Goal: Task Accomplishment & Management: Use online tool/utility

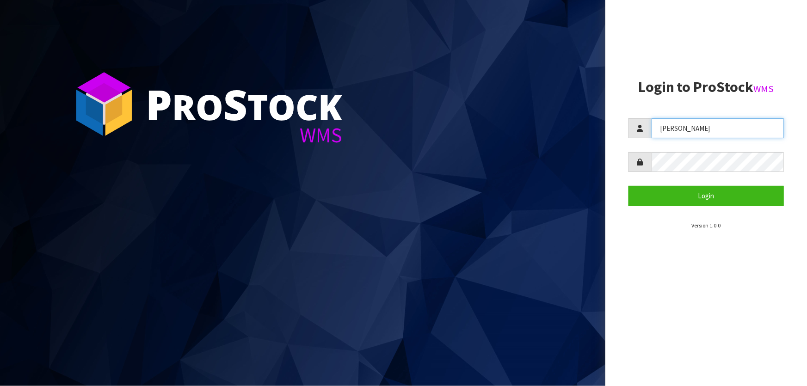
drag, startPoint x: 667, startPoint y: 134, endPoint x: 635, endPoint y: 145, distance: 33.6
click at [633, 145] on form "Lalisha Login" at bounding box center [705, 161] width 155 height 87
type input "POLLY"
click at [628, 186] on button "Login" at bounding box center [705, 196] width 155 height 20
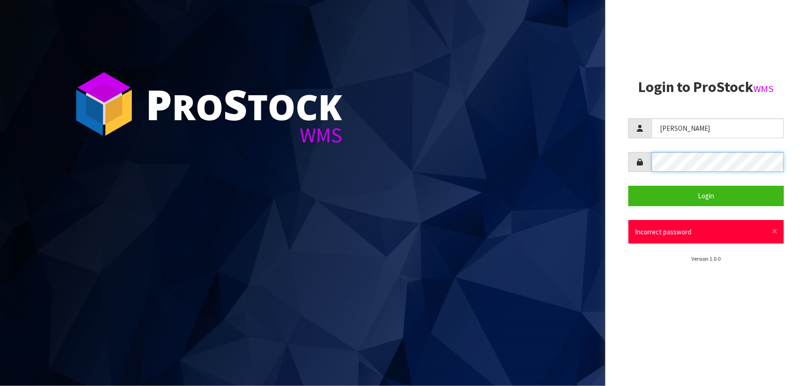
click at [651, 165] on div at bounding box center [705, 162] width 155 height 20
click at [628, 186] on button "Login" at bounding box center [705, 196] width 155 height 20
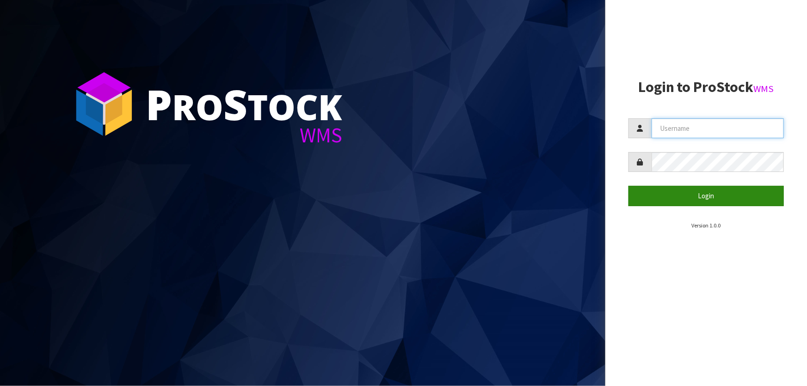
type input "[PERSON_NAME]"
click at [675, 199] on button "Login" at bounding box center [705, 196] width 155 height 20
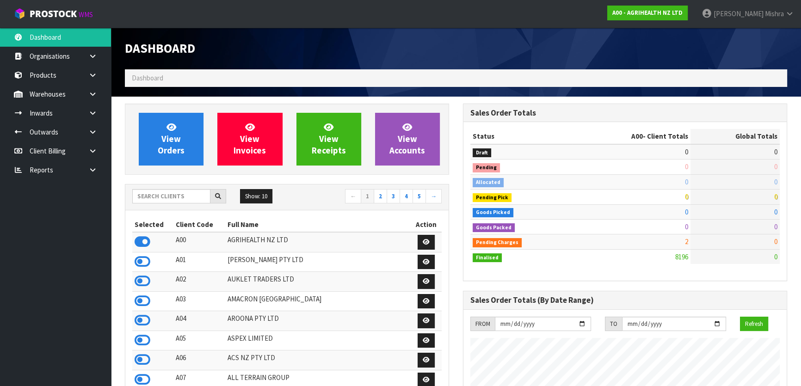
scroll to position [699, 337]
click at [141, 194] on input "text" at bounding box center [171, 196] width 78 height 14
type input "J01"
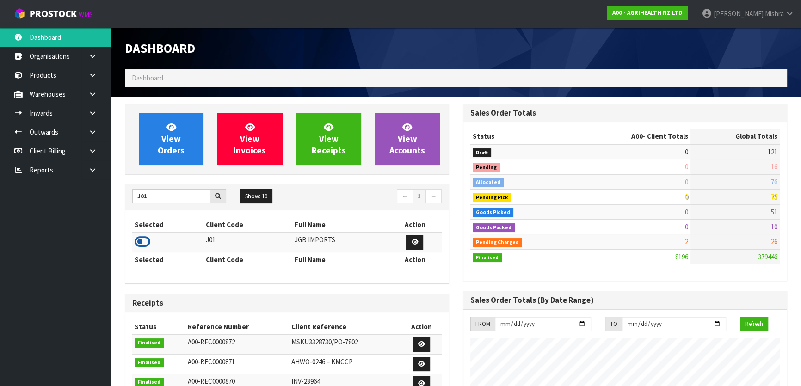
click at [138, 237] on icon at bounding box center [143, 242] width 16 height 14
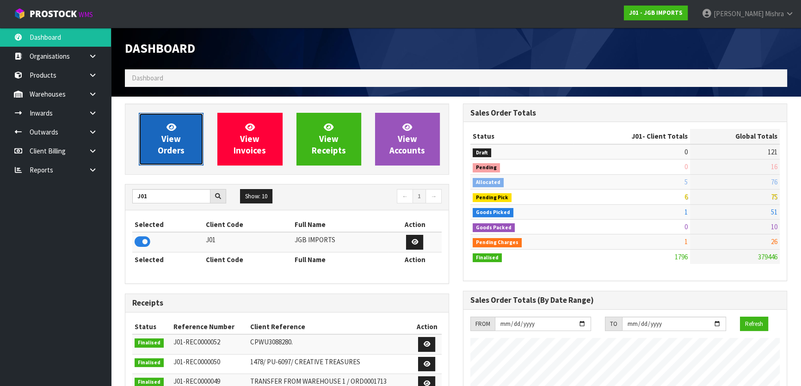
click at [154, 131] on link "View Orders" at bounding box center [171, 139] width 65 height 53
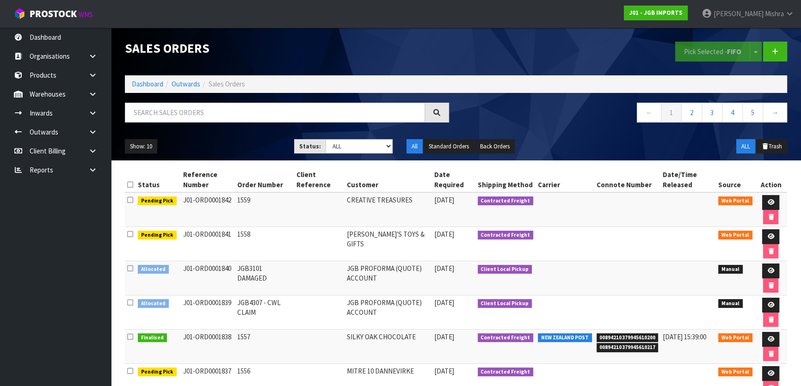
scroll to position [126, 0]
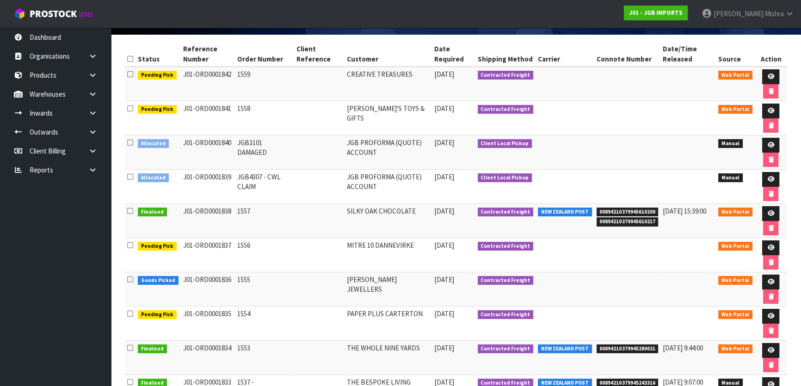
click at [651, 317] on td at bounding box center [627, 323] width 67 height 34
click at [627, 292] on td at bounding box center [627, 289] width 67 height 34
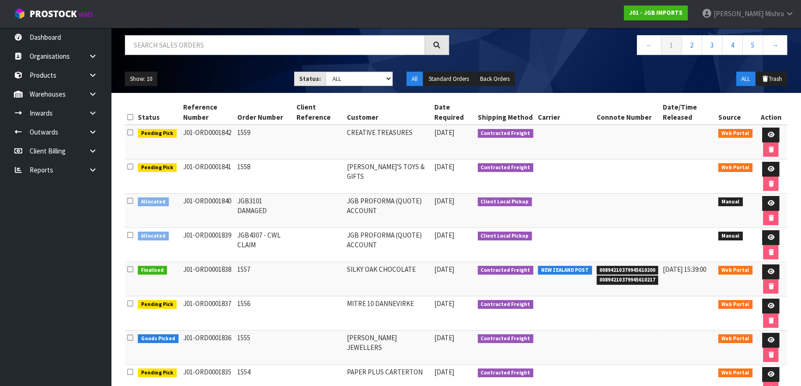
scroll to position [0, 0]
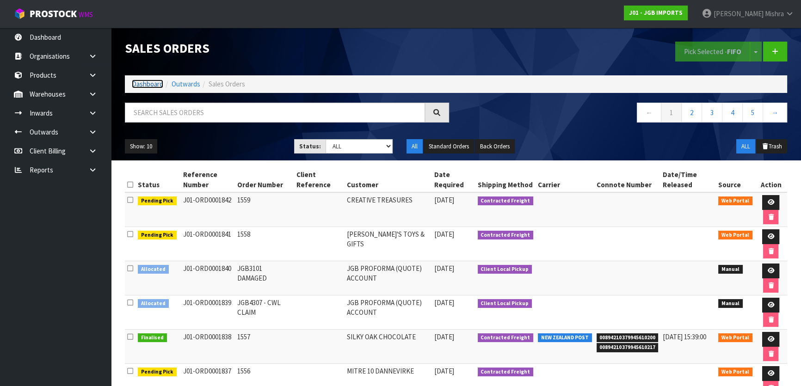
click at [137, 82] on link "Dashboard" at bounding box center [147, 83] width 31 height 9
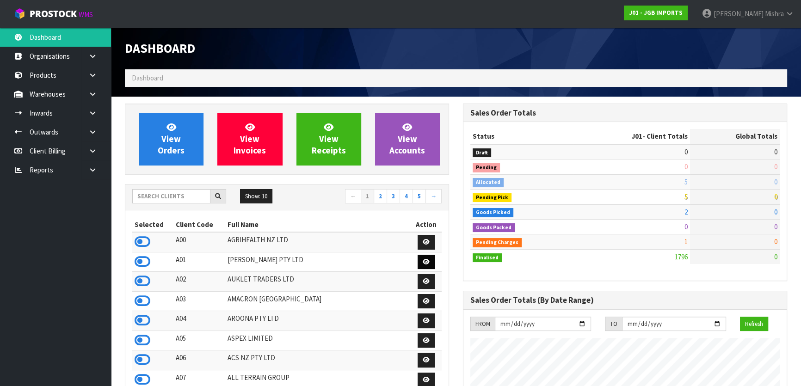
scroll to position [699, 337]
